Goal: Information Seeking & Learning: Learn about a topic

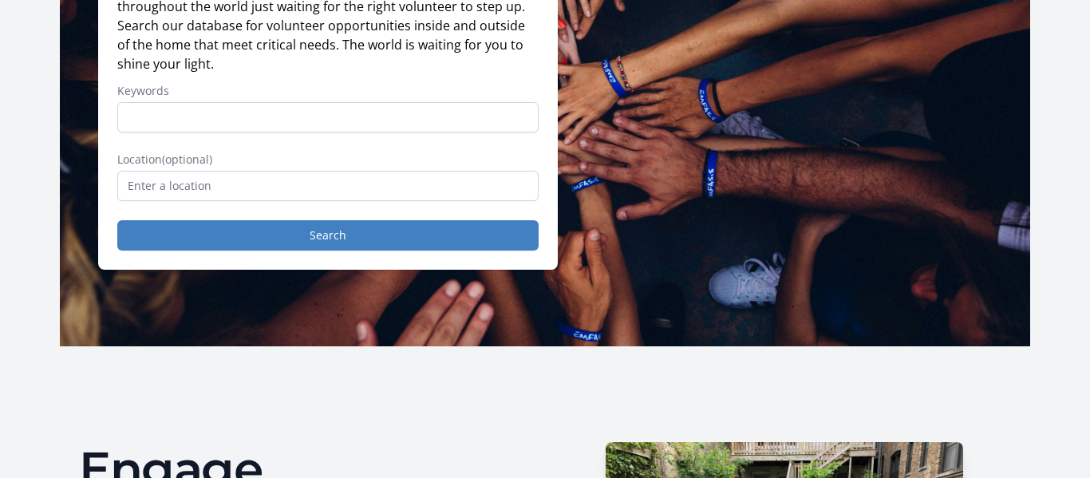
scroll to position [269, 0]
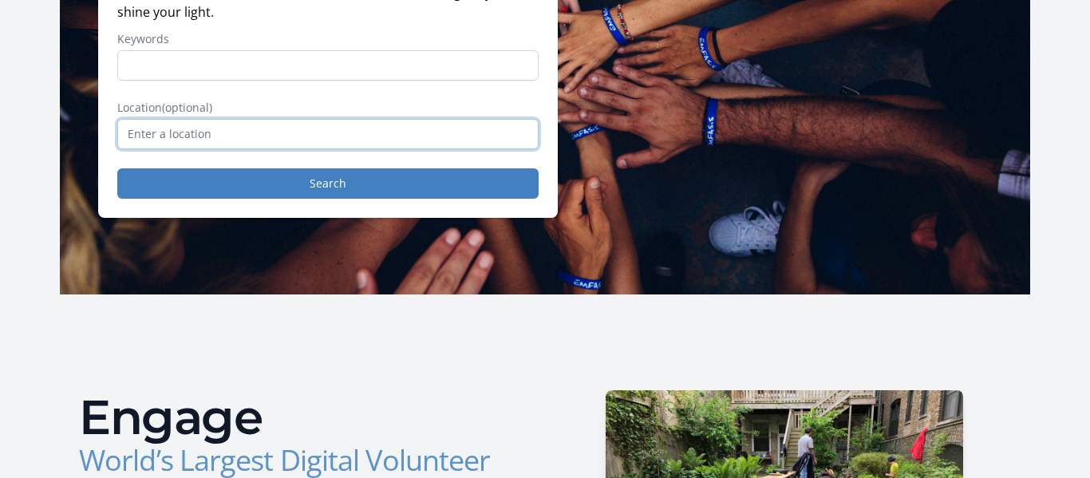
click at [218, 149] on input "text" at bounding box center [327, 134] width 421 height 30
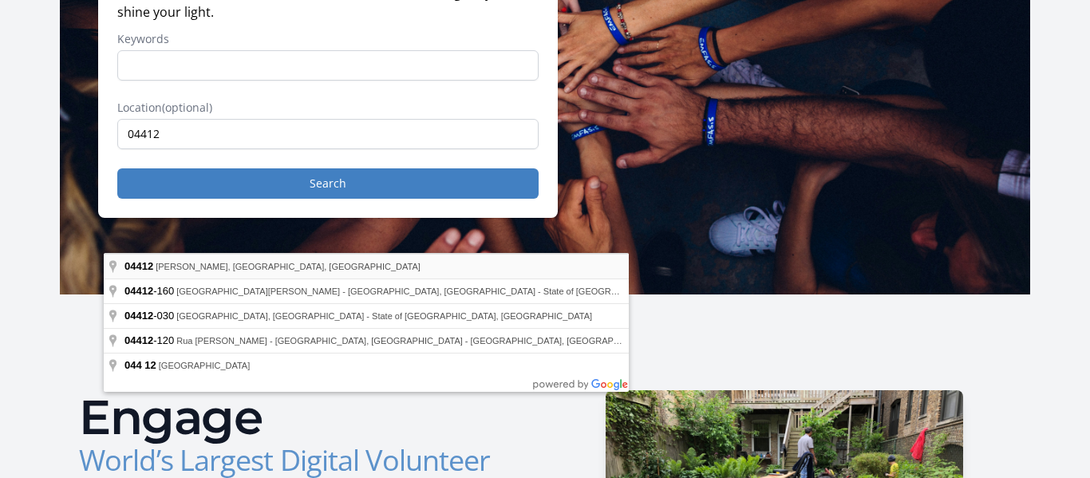
type input "Brewer, ME 04412, USA"
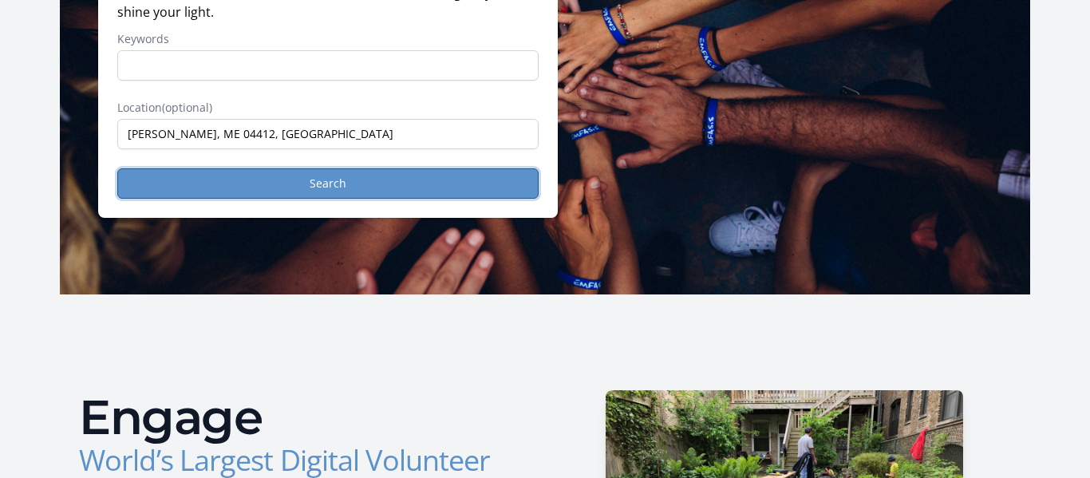
click at [278, 199] on button "Search" at bounding box center [327, 183] width 421 height 30
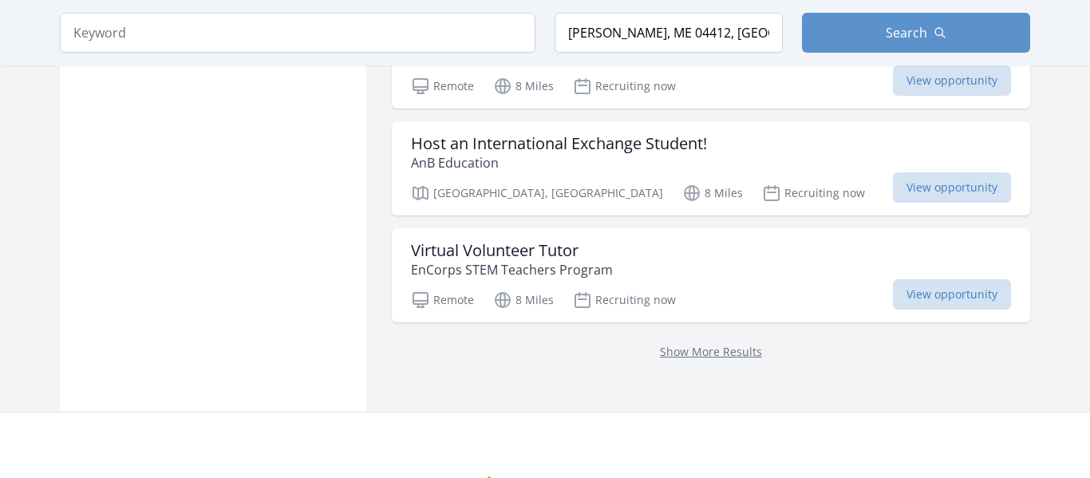
scroll to position [2069, 0]
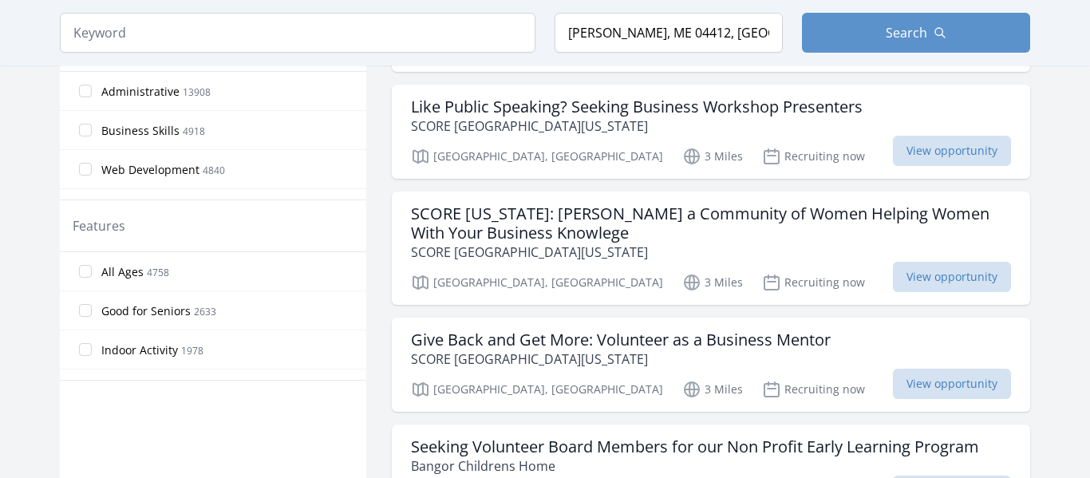
scroll to position [781, 0]
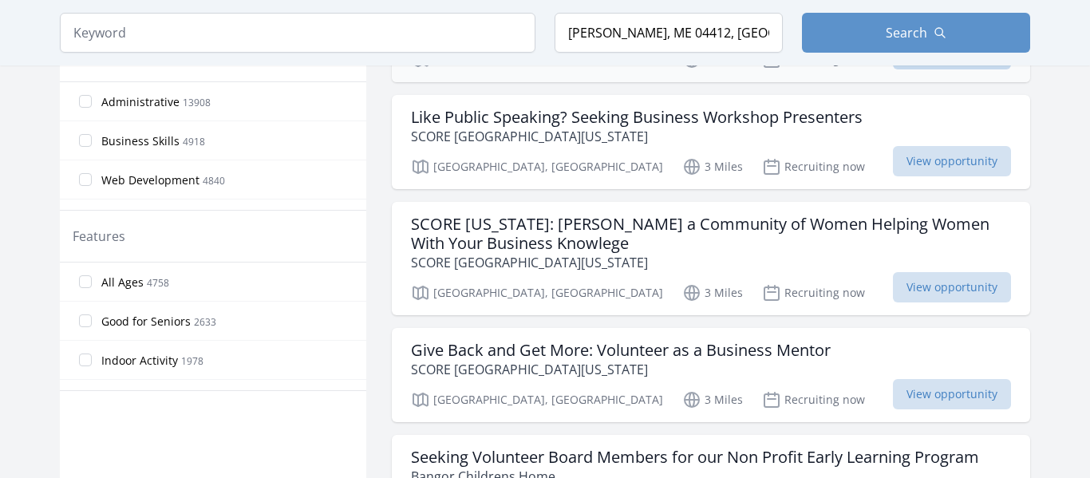
click at [933, 69] on span "View opportunity" at bounding box center [952, 54] width 118 height 30
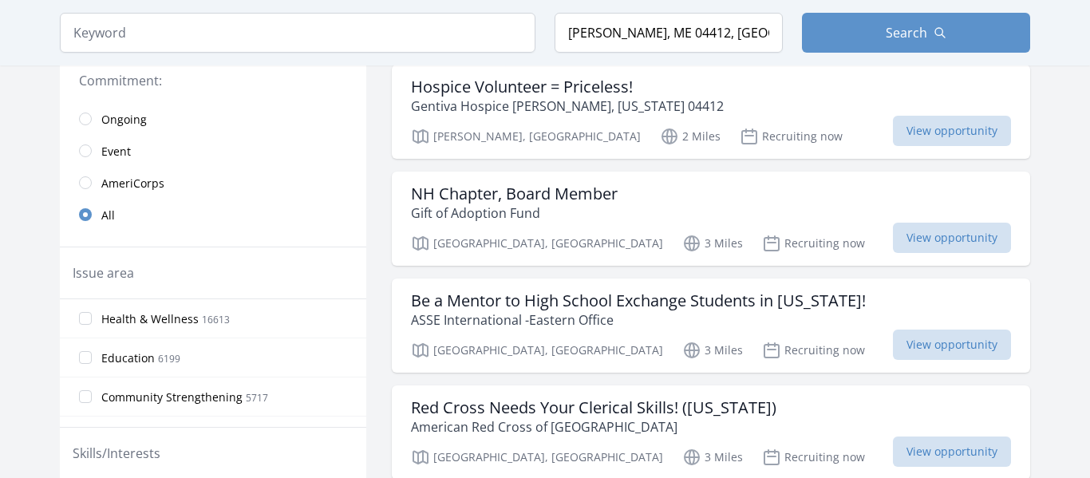
scroll to position [373, 0]
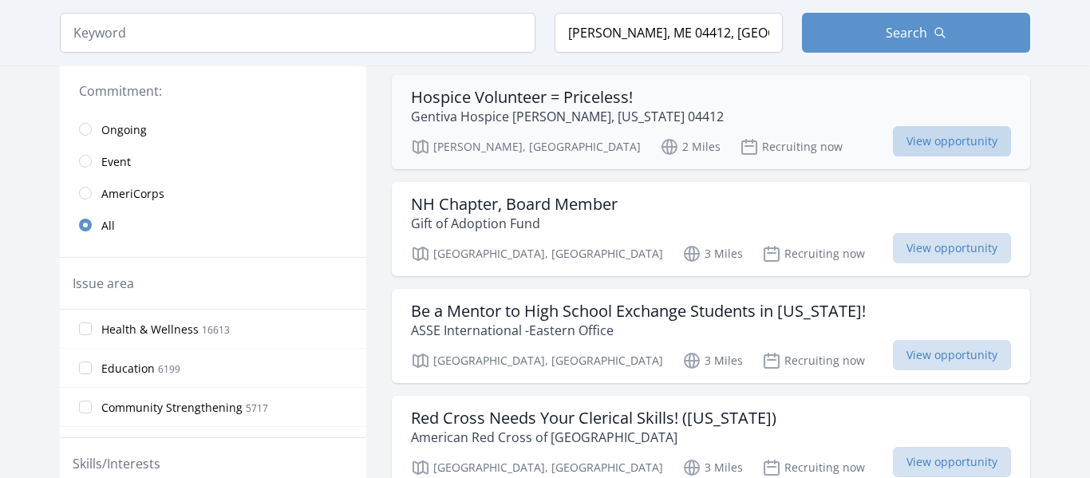
click at [986, 156] on span "View opportunity" at bounding box center [952, 141] width 118 height 30
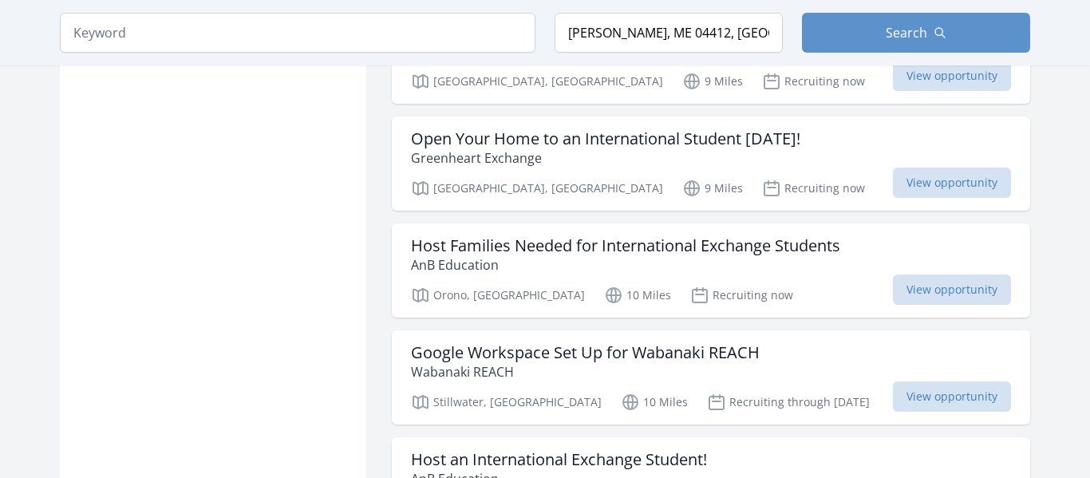
scroll to position [3870, 0]
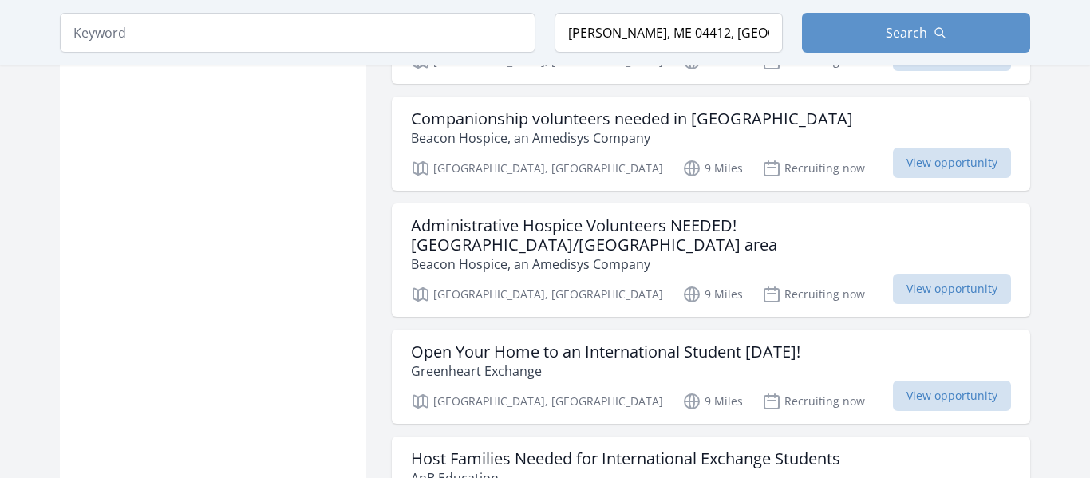
scroll to position [3658, 0]
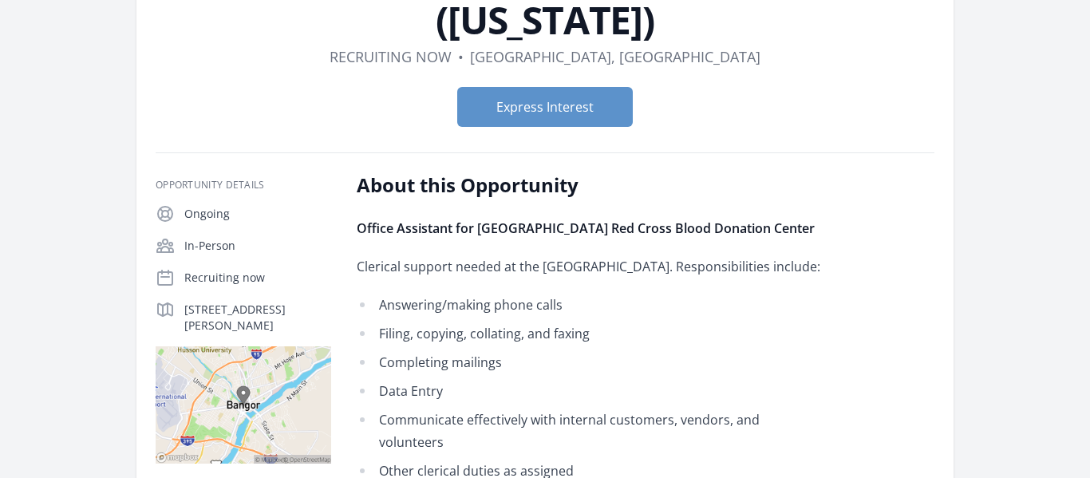
scroll to position [129, 0]
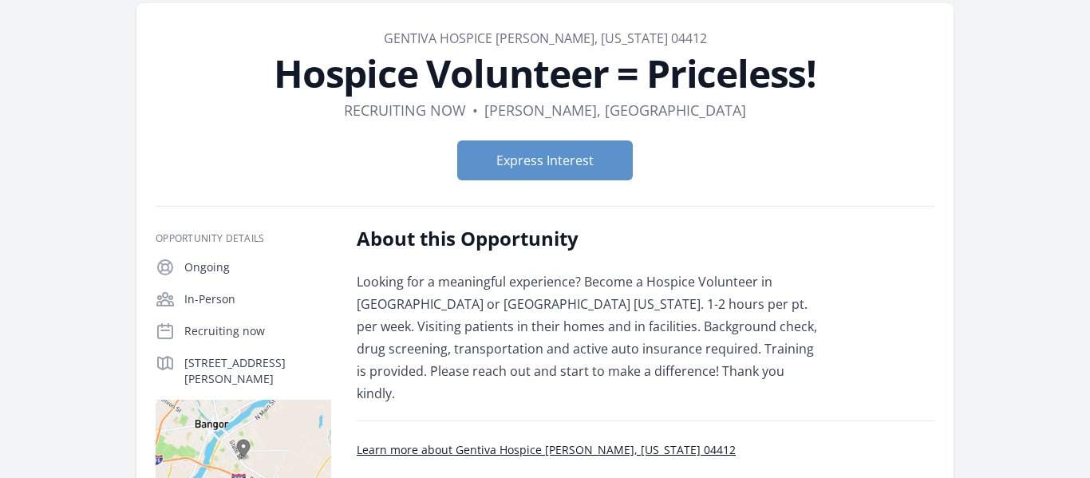
scroll to position [62, 0]
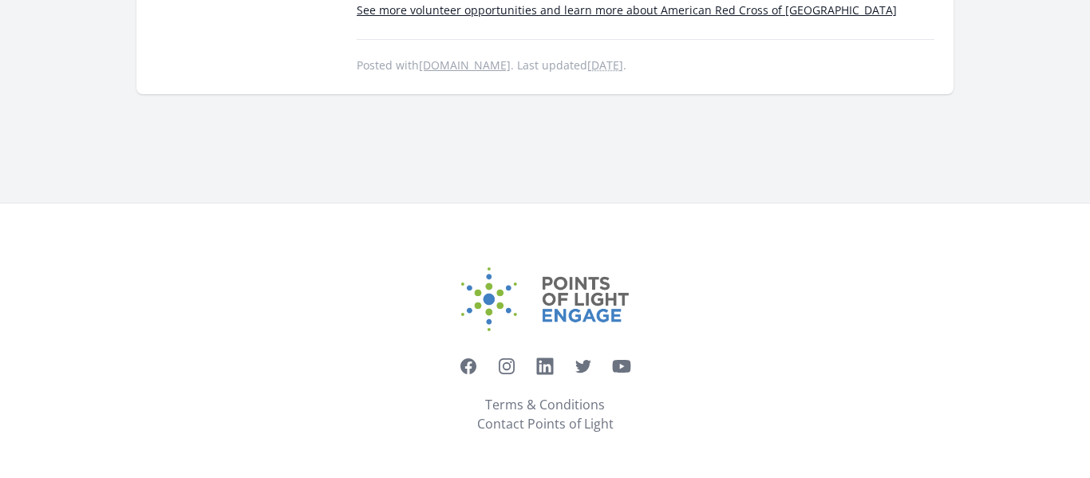
scroll to position [1432, 0]
